Goal: Check status: Check status

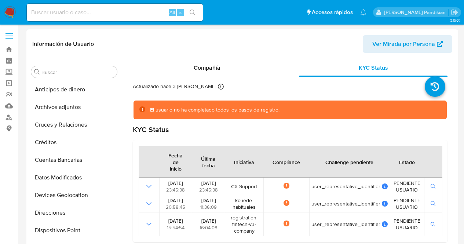
select select "10"
click at [80, 10] on input at bounding box center [115, 13] width 176 height 10
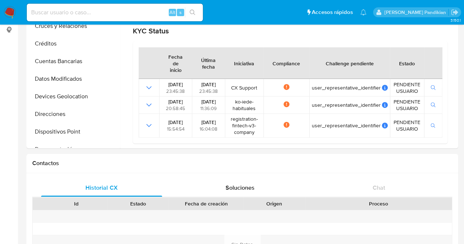
scroll to position [1, 0]
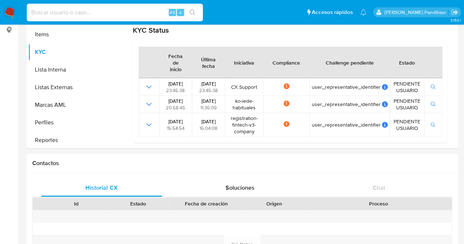
paste input "514149515"
type input "514149515"
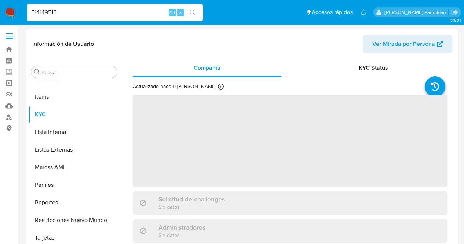
scroll to position [310, 0]
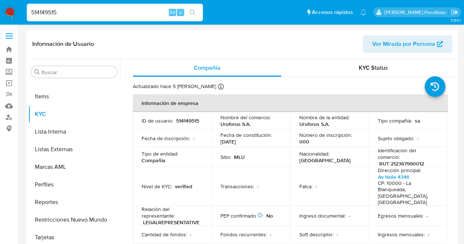
click at [398, 127] on td "Tipo compañía : sa" at bounding box center [408, 121] width 79 height 18
select select "10"
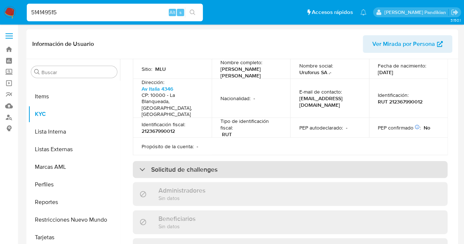
click at [212, 165] on h3 "Solicitud de challenges" at bounding box center [184, 169] width 66 height 8
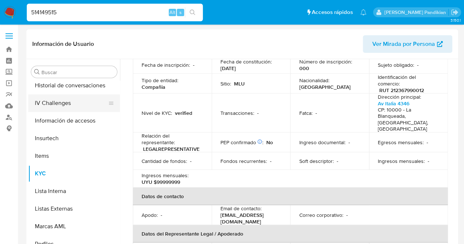
scroll to position [200, 0]
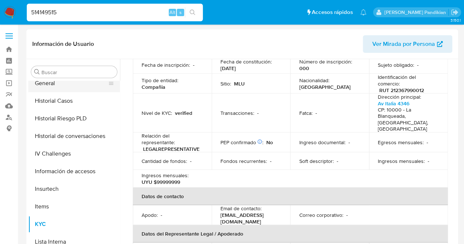
click at [54, 86] on button "General" at bounding box center [71, 83] width 86 height 18
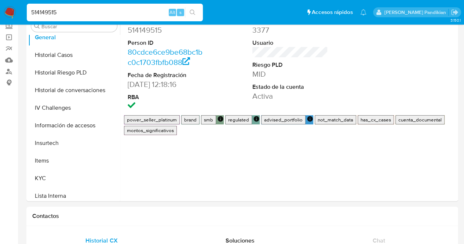
scroll to position [0, 0]
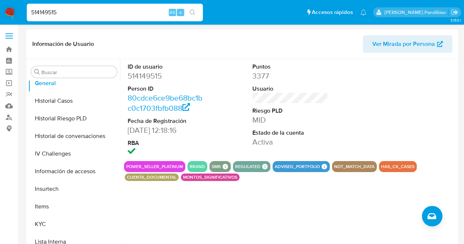
drag, startPoint x: 90, startPoint y: 12, endPoint x: 8, endPoint y: 19, distance: 82.1
click at [17, 16] on nav "Pausado Ver notificaciones 514149515 Alt s Accesos rápidos Presiona las siguien…" at bounding box center [232, 12] width 464 height 25
paste input "1075580299"
type input "1075580299"
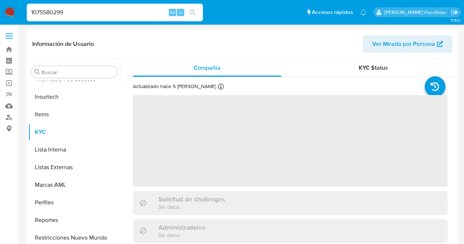
scroll to position [310, 0]
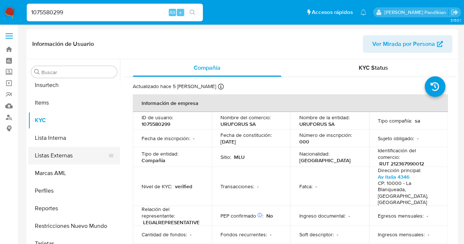
select select "10"
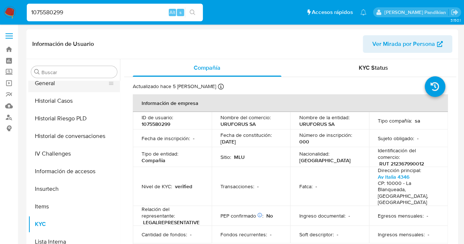
click at [62, 85] on button "General" at bounding box center [71, 83] width 86 height 18
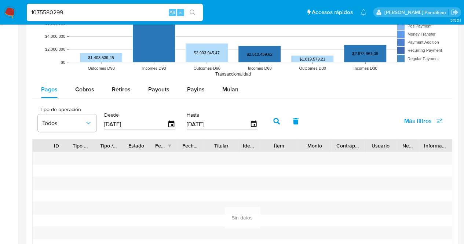
scroll to position [697, 0]
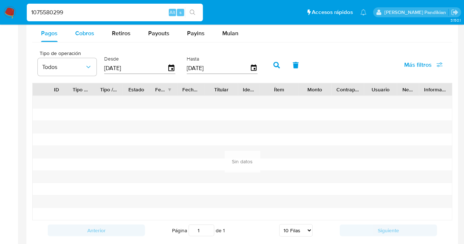
click at [81, 31] on span "Cobros" at bounding box center [84, 33] width 19 height 8
select select "10"
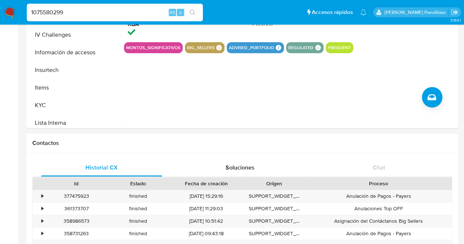
scroll to position [69, 0]
